Goal: Information Seeking & Learning: Check status

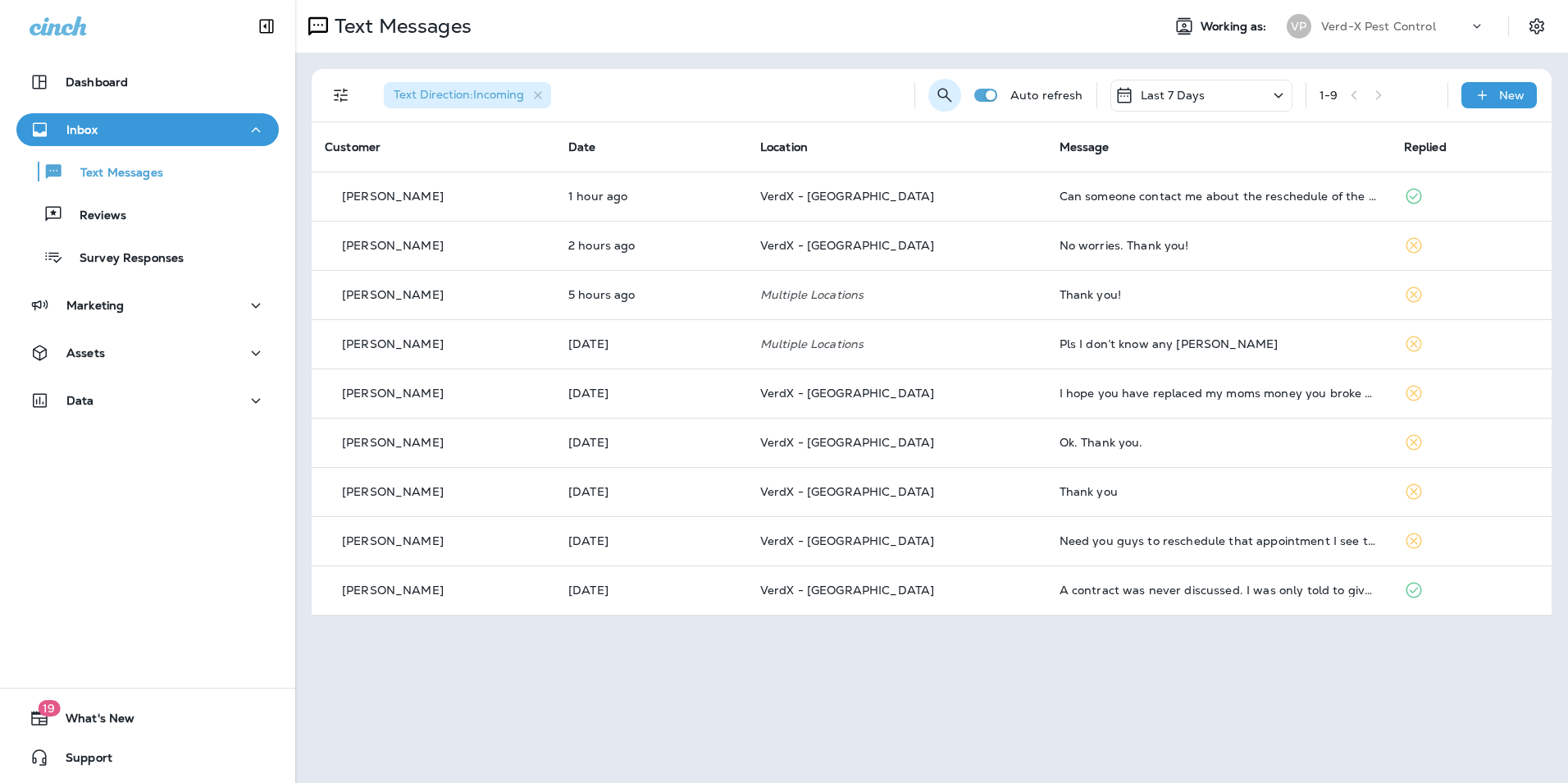
click at [954, 90] on icon "Search Messages" at bounding box center [945, 95] width 20 height 20
click at [814, 87] on input "text" at bounding box center [872, 94] width 146 height 44
click at [796, 93] on div "​ ​" at bounding box center [846, 94] width 197 height 44
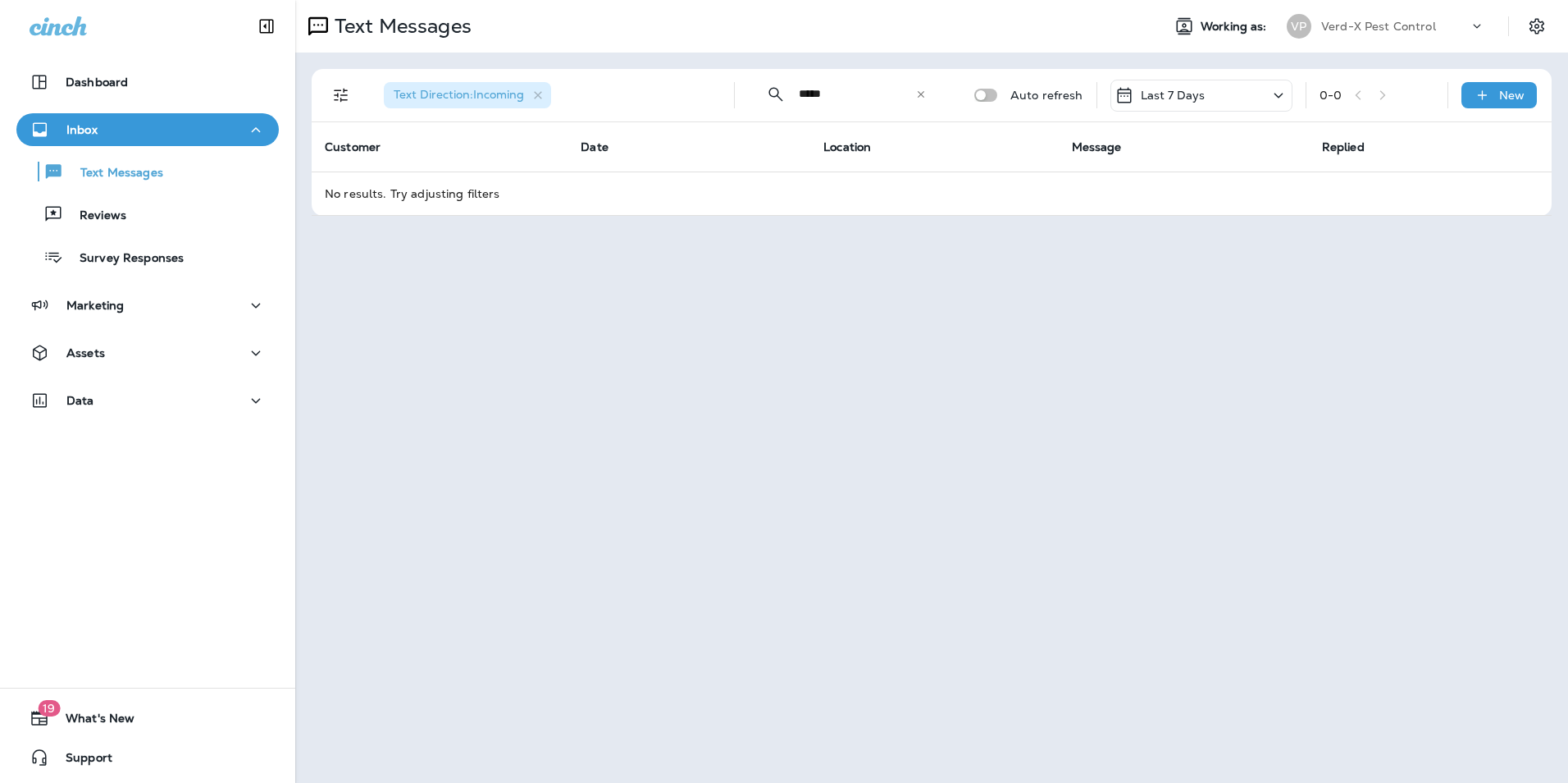
type input "*****"
click at [100, 130] on div "Inbox" at bounding box center [147, 130] width 236 height 21
click at [95, 136] on p "Inbox" at bounding box center [81, 130] width 31 height 13
click at [101, 177] on p "Text Messages" at bounding box center [114, 173] width 99 height 15
